Goal: Task Accomplishment & Management: Manage account settings

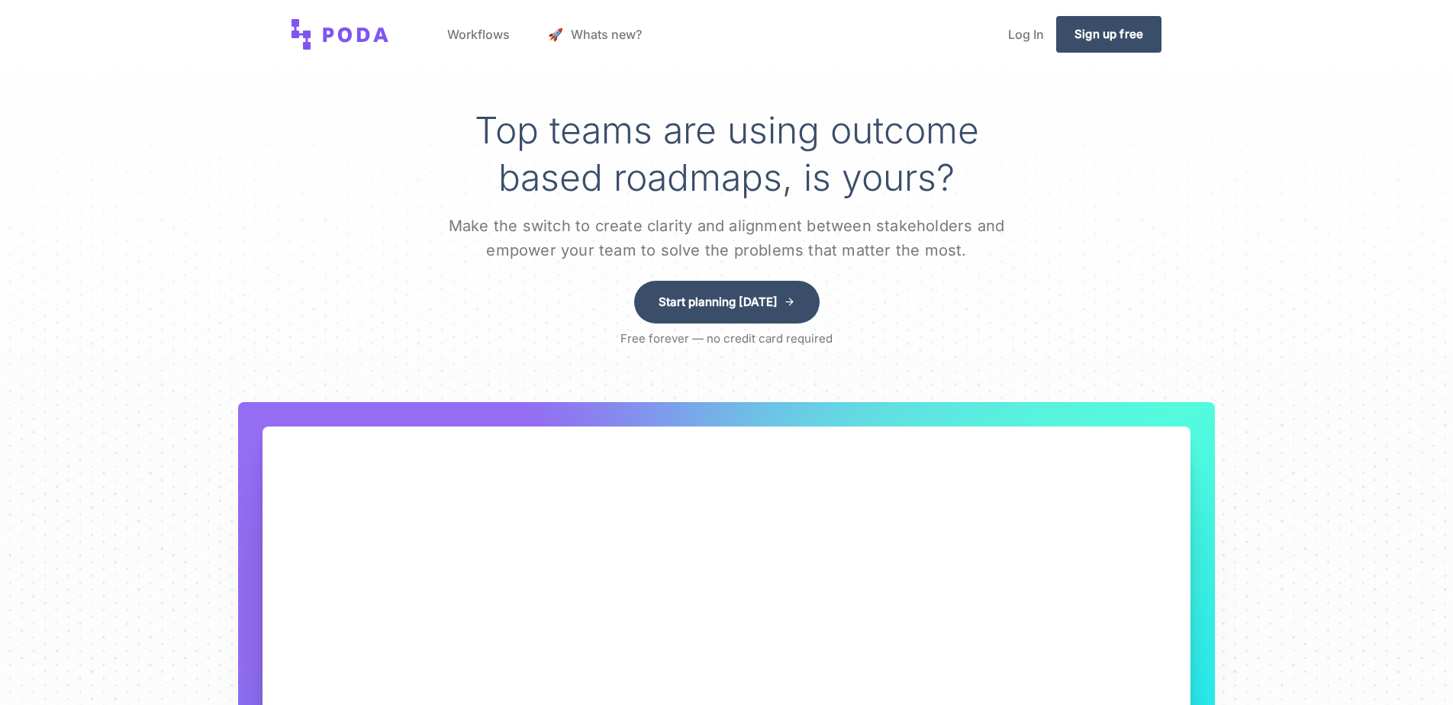
click at [255, 221] on div "Top teams are using outcome based roadmaps, is yours? Make the switch to create…" at bounding box center [726, 429] width 1453 height 859
click at [1022, 27] on link "Log In" at bounding box center [1026, 34] width 60 height 58
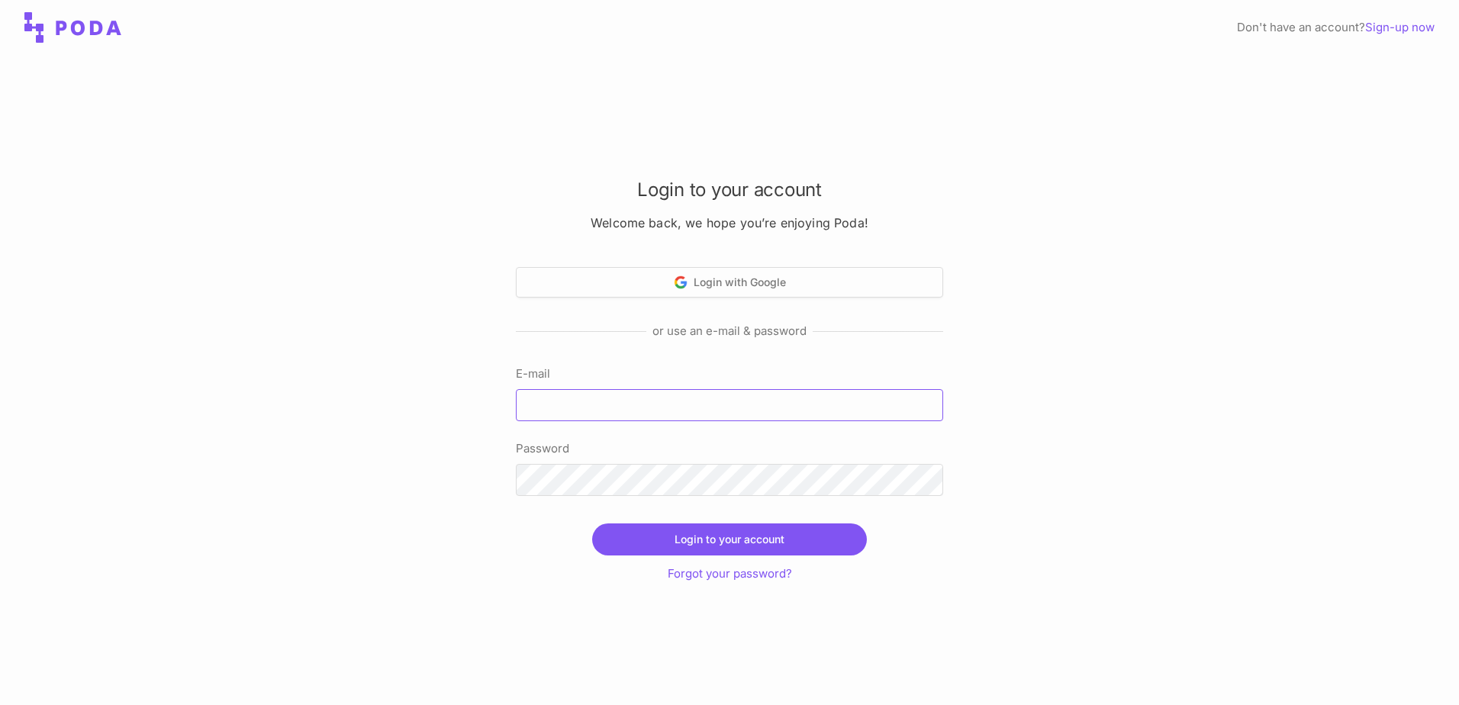
click at [618, 397] on input "E-mail" at bounding box center [729, 405] width 427 height 32
type input "[EMAIL_ADDRESS][DOMAIN_NAME]"
click at [199, 377] on div "Login to your account Welcome back, we hope you’re enjoying Poda! Login with Go…" at bounding box center [729, 380] width 1459 height 650
click at [1049, 140] on div "Login to your account Welcome back, we hope you’re enjoying Poda! Login with Go…" at bounding box center [729, 380] width 1459 height 650
click at [1115, 50] on div "Don't have an account? Sign-up now" at bounding box center [729, 27] width 1459 height 55
